Goal: Task Accomplishment & Management: Manage account settings

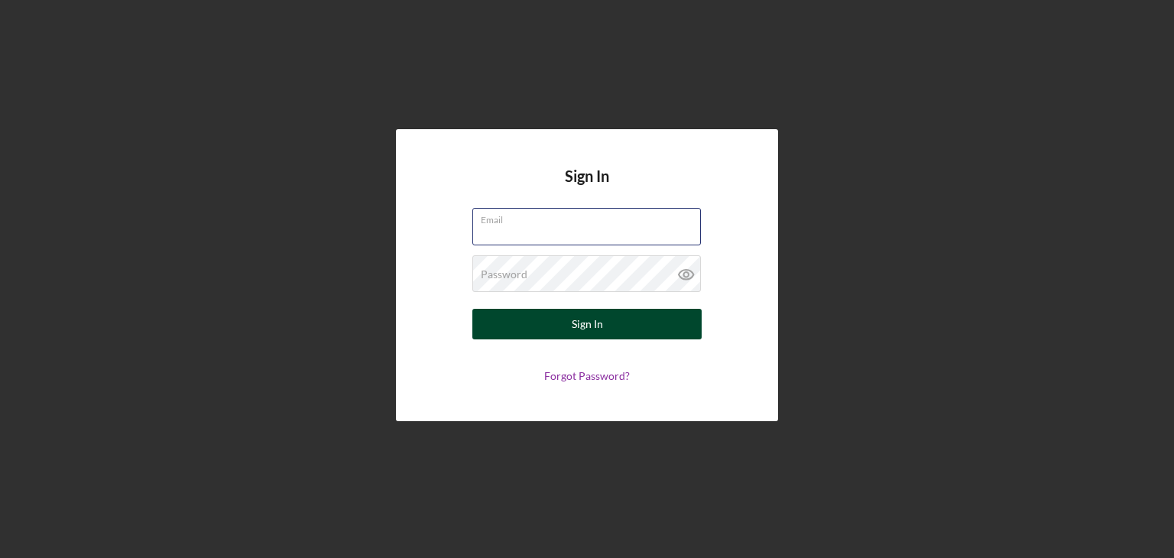
type input "[EMAIL_ADDRESS][DOMAIN_NAME]"
click at [599, 332] on div "Sign In" at bounding box center [587, 324] width 31 height 31
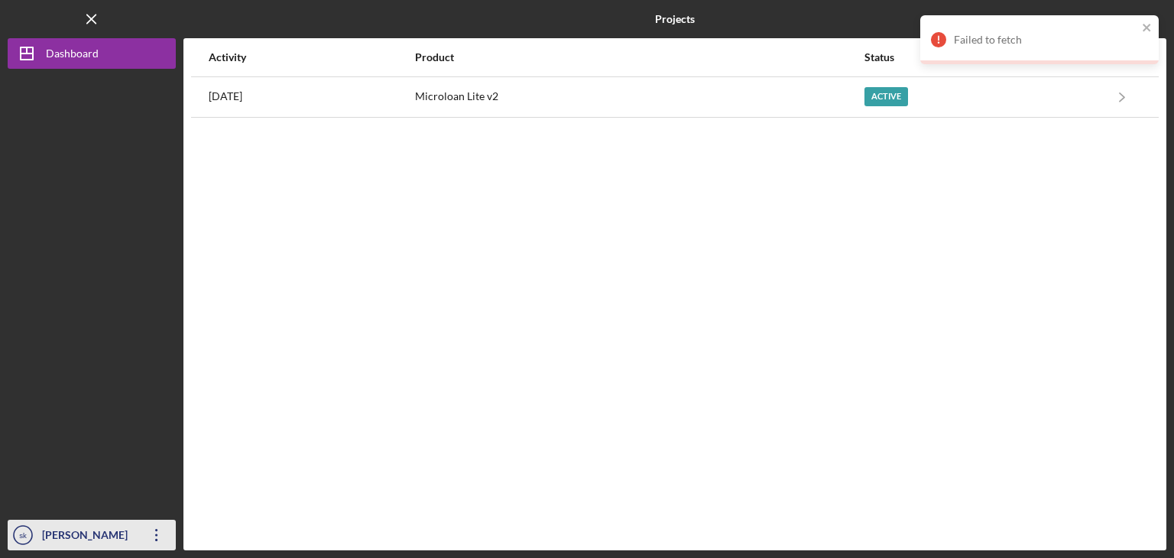
click at [164, 538] on icon "Icon/Overflow" at bounding box center [157, 535] width 38 height 38
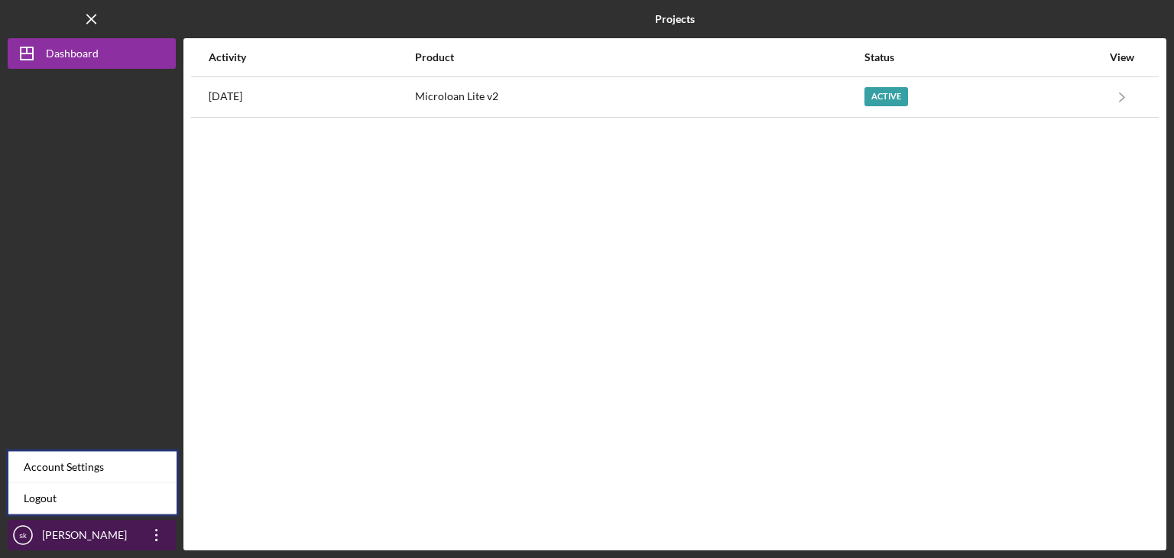
click at [164, 538] on icon "Icon/Overflow" at bounding box center [157, 535] width 38 height 38
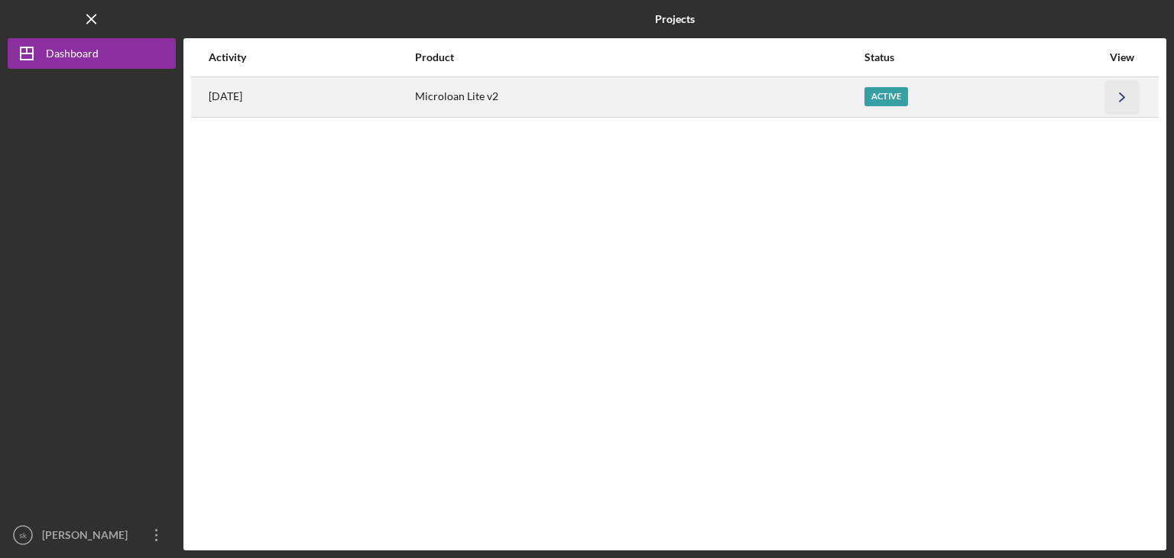
click at [1138, 99] on icon "Icon/Navigate" at bounding box center [1122, 97] width 34 height 34
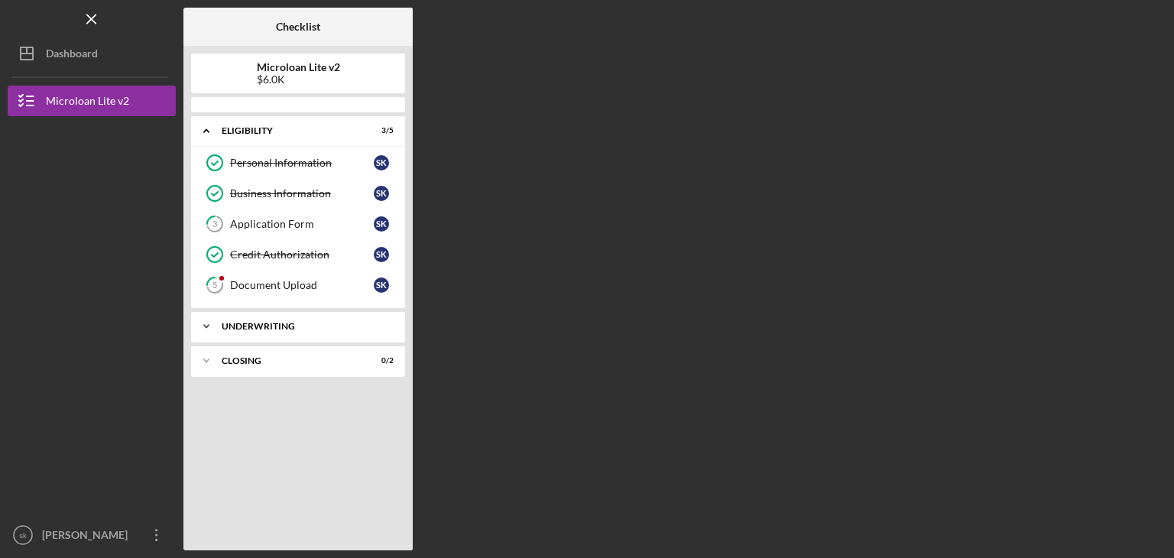
click at [291, 322] on div "Underwriting" at bounding box center [304, 326] width 164 height 9
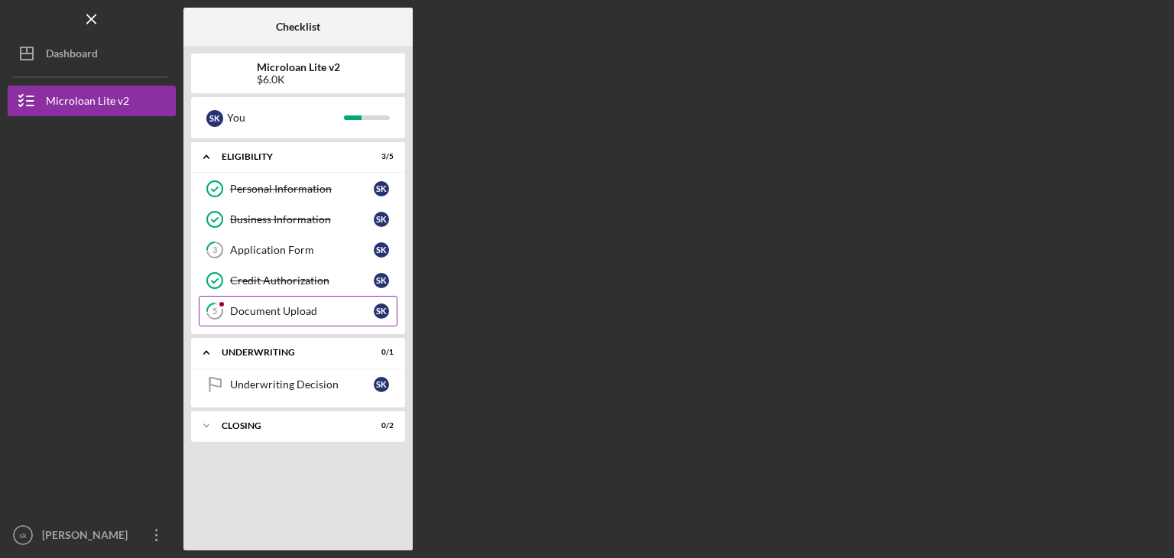
click at [286, 310] on div "Document Upload" at bounding box center [302, 311] width 144 height 12
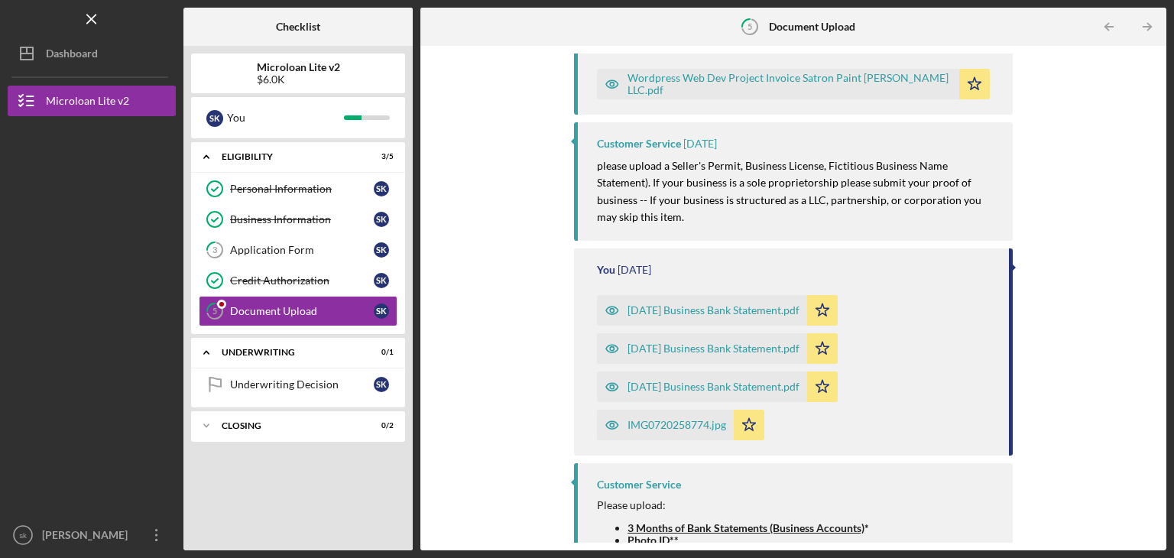
scroll to position [398, 0]
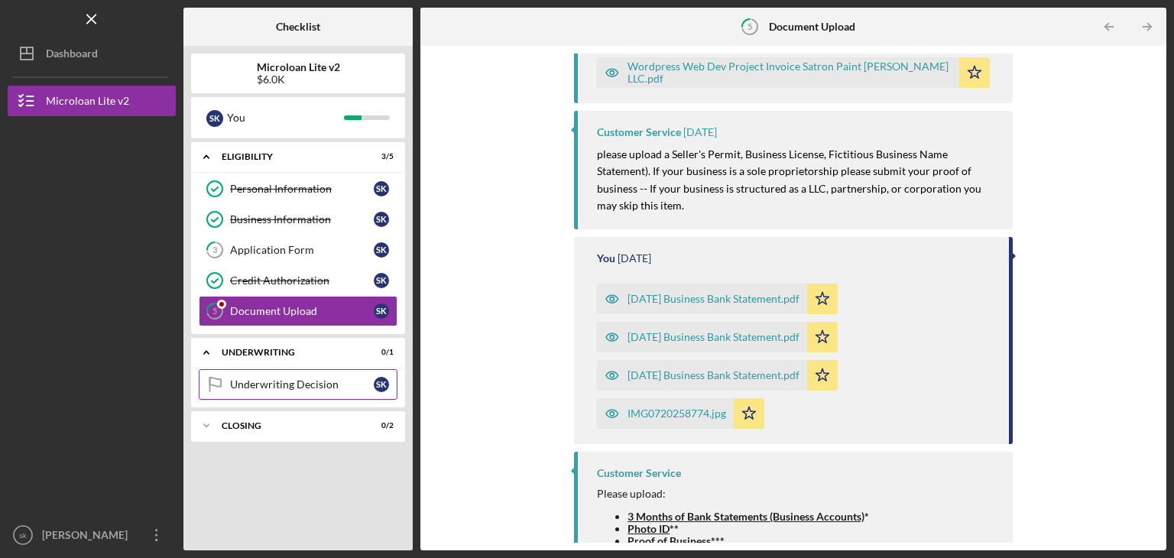
click at [283, 369] on link "Underwriting Decision Underwriting Decision s k" at bounding box center [298, 384] width 199 height 31
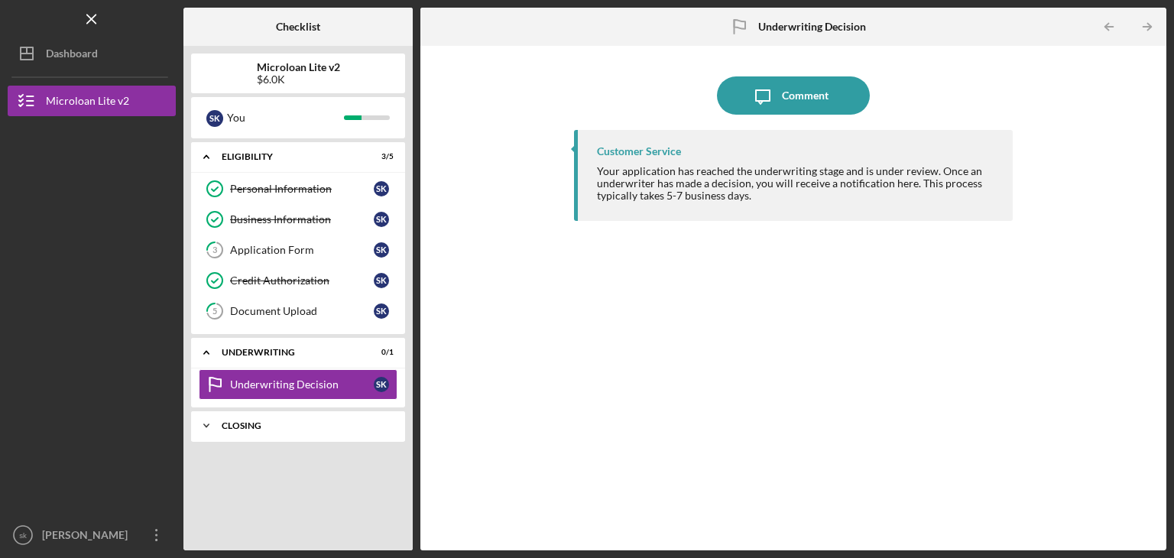
click at [294, 422] on div "Closing" at bounding box center [304, 425] width 164 height 9
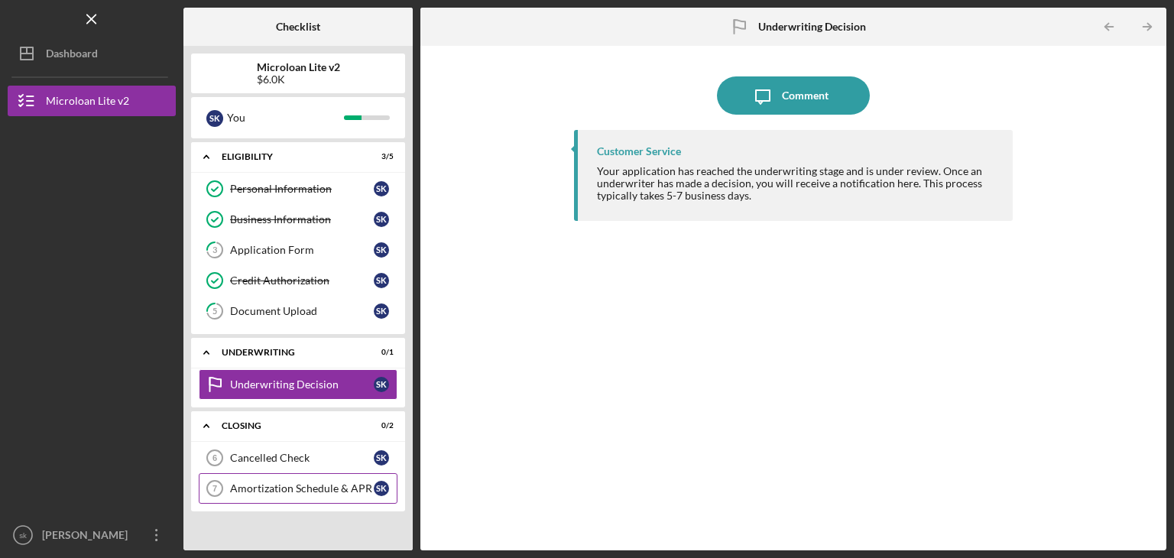
click at [305, 476] on link "Amortization Schedule & [DATE] Amortization [PERSON_NAME] & APR s k" at bounding box center [298, 488] width 199 height 31
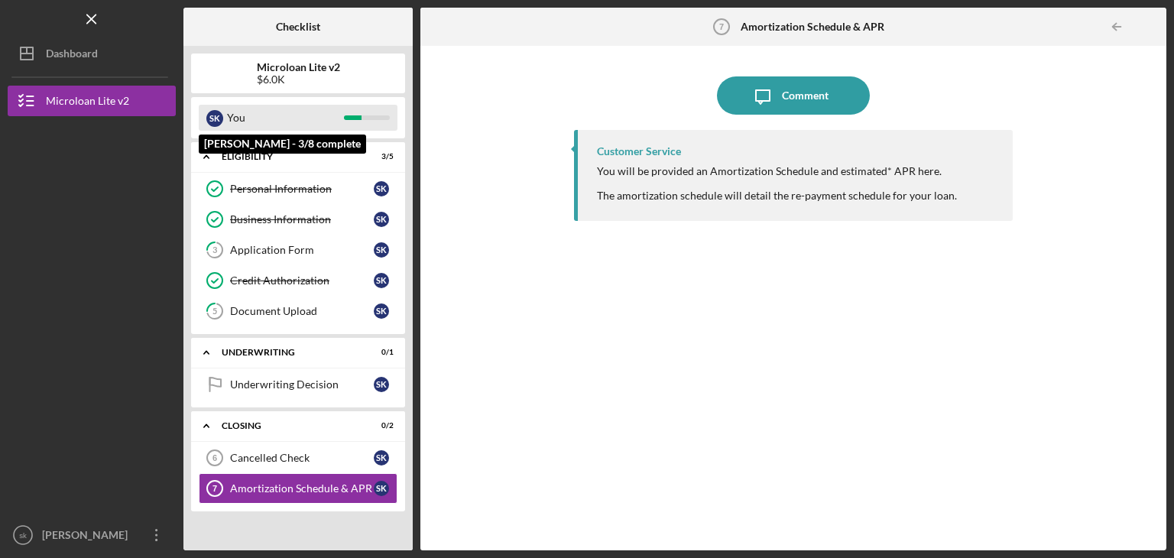
click at [239, 108] on div "You" at bounding box center [285, 118] width 117 height 26
click at [272, 126] on div "You" at bounding box center [285, 118] width 117 height 26
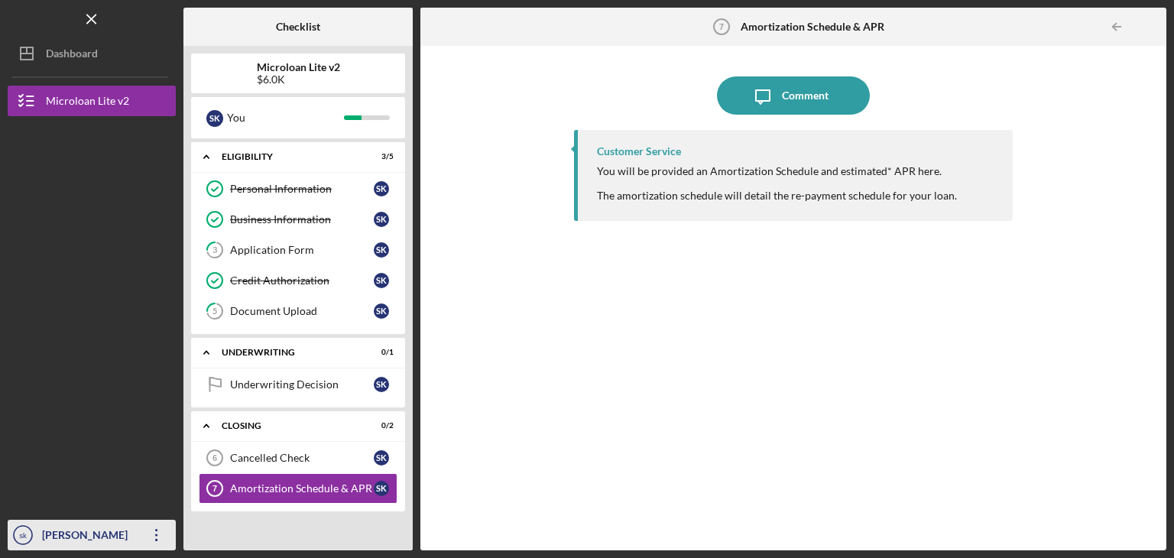
click at [156, 537] on icon "Icon/Overflow" at bounding box center [157, 535] width 38 height 38
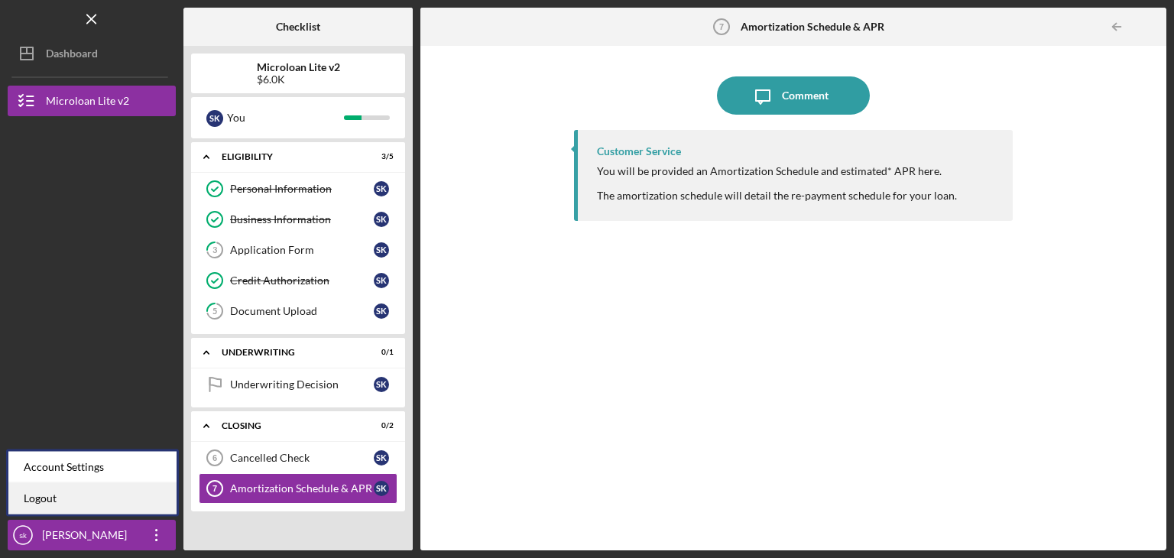
click at [130, 490] on link "Logout" at bounding box center [92, 498] width 168 height 31
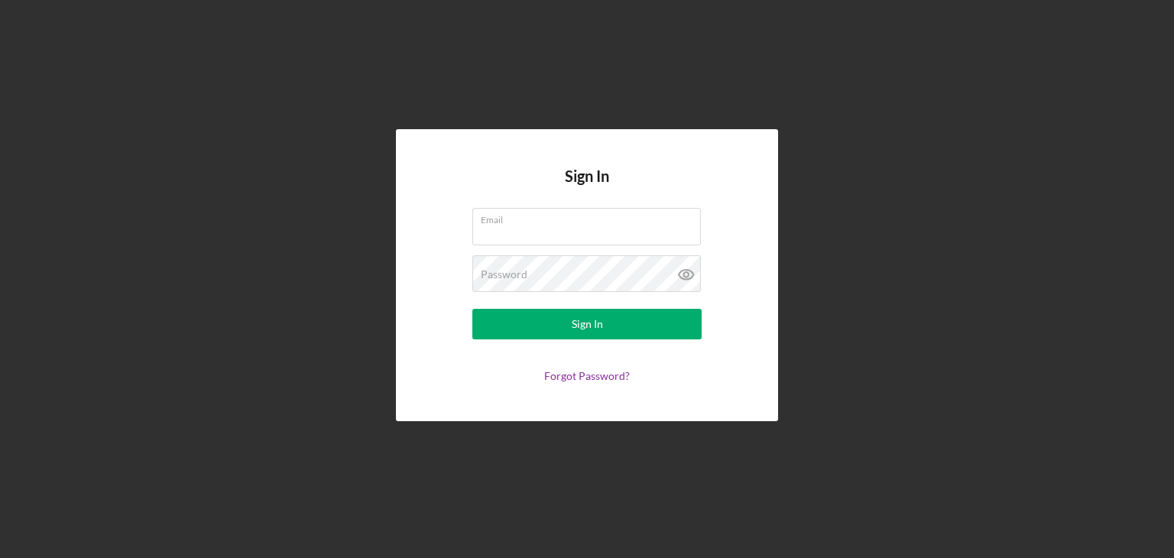
type input "[EMAIL_ADDRESS][DOMAIN_NAME]"
